Goal: Navigation & Orientation: Find specific page/section

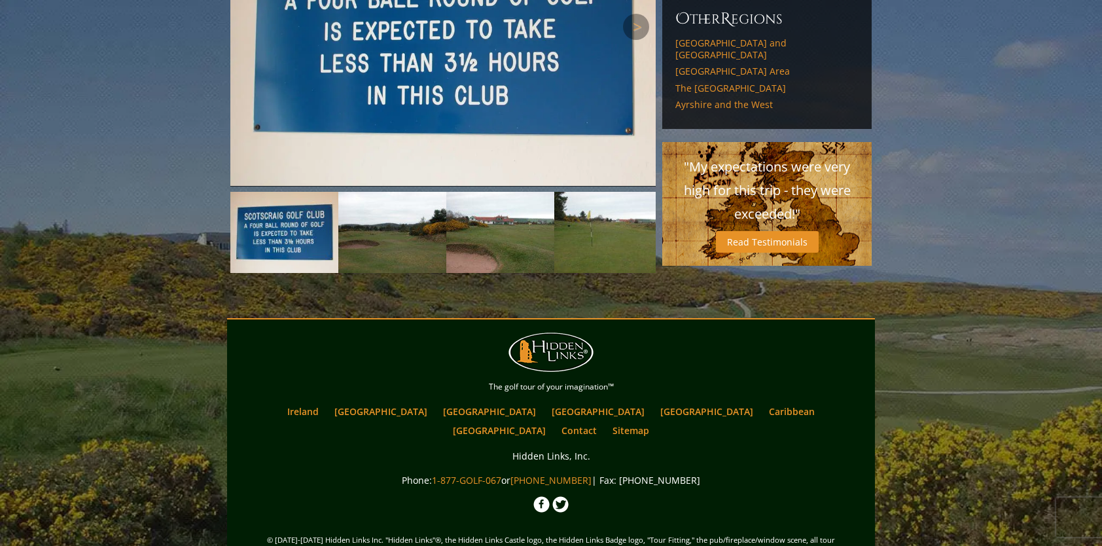
scroll to position [780, 0]
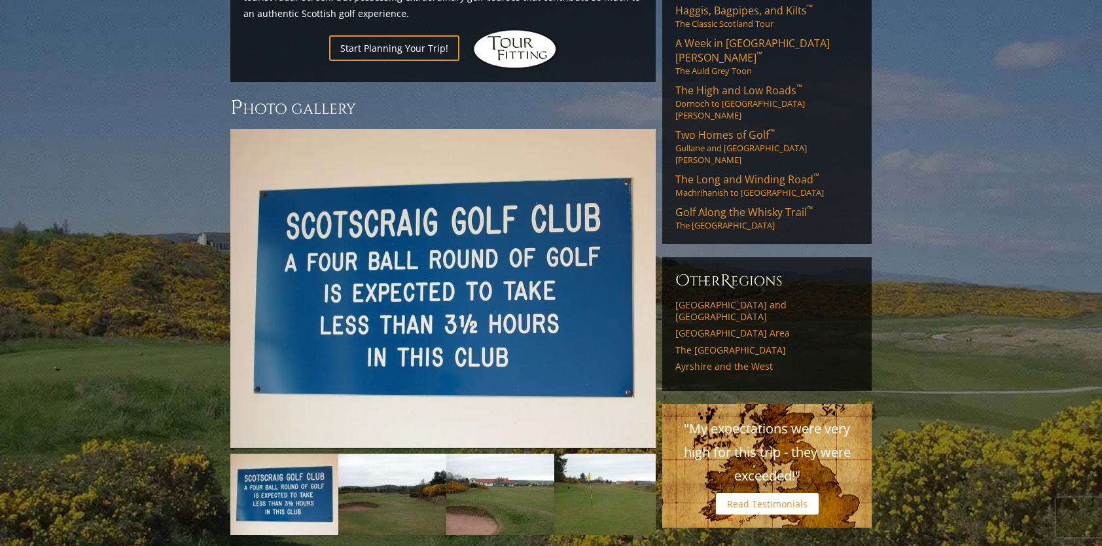
click at [754, 493] on link "Read Testimonials" at bounding box center [767, 504] width 103 height 22
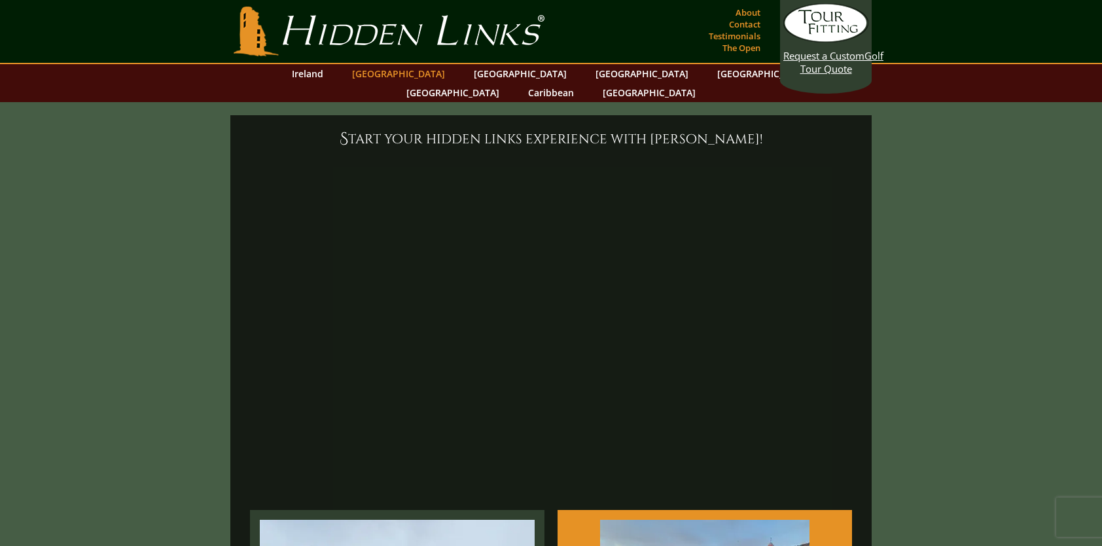
click at [417, 74] on link "[GEOGRAPHIC_DATA]" at bounding box center [398, 73] width 106 height 19
